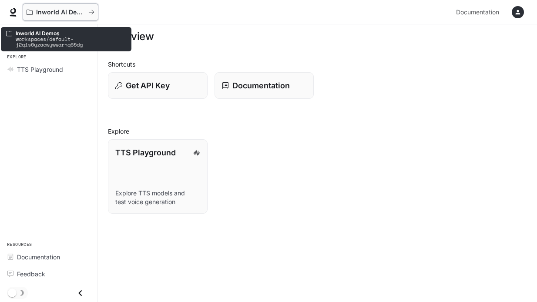
click at [57, 10] on p "Inworld AI Demos" at bounding box center [60, 12] width 49 height 7
click at [91, 11] on icon "All workspaces" at bounding box center [91, 12] width 6 height 6
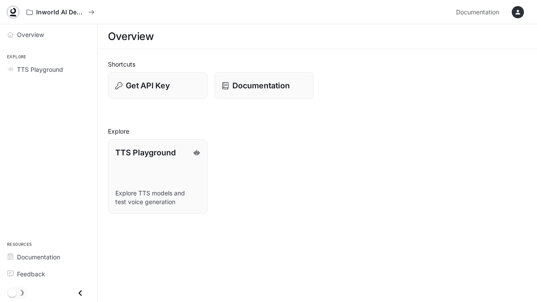
click at [12, 10] on icon at bounding box center [13, 12] width 9 height 9
click at [521, 13] on icon "button" at bounding box center [518, 12] width 7 height 7
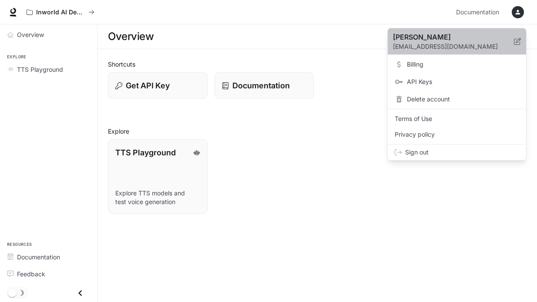
click at [446, 46] on p "dwyer636@gmail.com" at bounding box center [453, 46] width 121 height 9
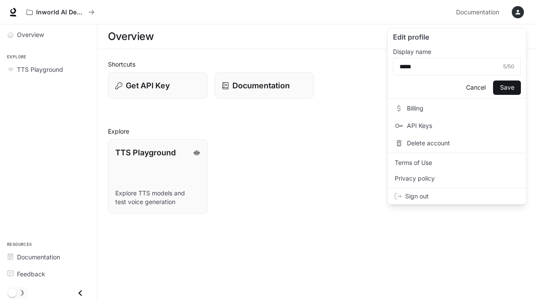
click at [362, 204] on div at bounding box center [268, 151] width 537 height 302
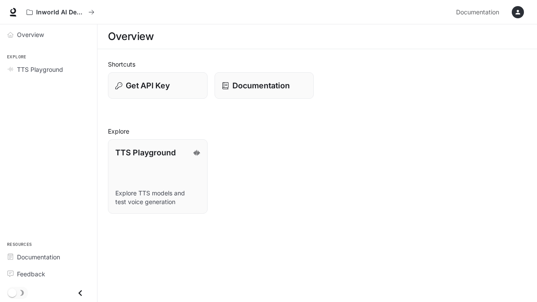
click at [80, 291] on icon "Close drawer" at bounding box center [80, 293] width 12 height 12
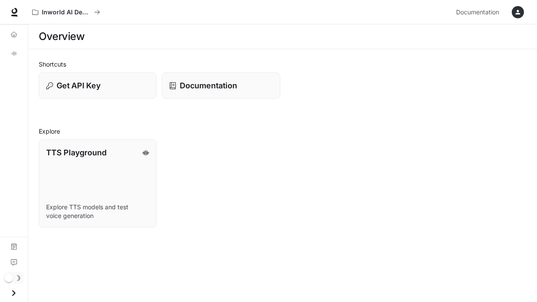
click at [15, 291] on icon "Open drawer" at bounding box center [14, 293] width 12 height 12
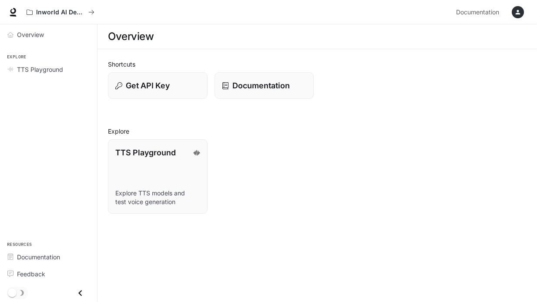
click at [322, 45] on div "Overview" at bounding box center [317, 36] width 419 height 17
click at [522, 14] on div "button" at bounding box center [518, 12] width 12 height 12
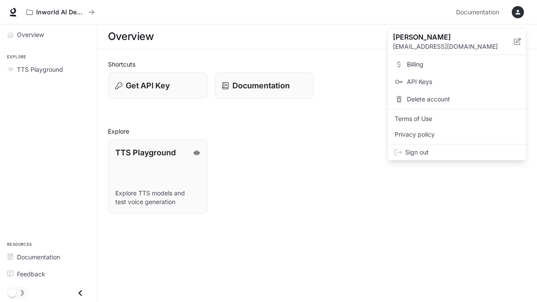
click at [418, 151] on span "Sign out" at bounding box center [463, 152] width 114 height 9
